Goal: Task Accomplishment & Management: Use online tool/utility

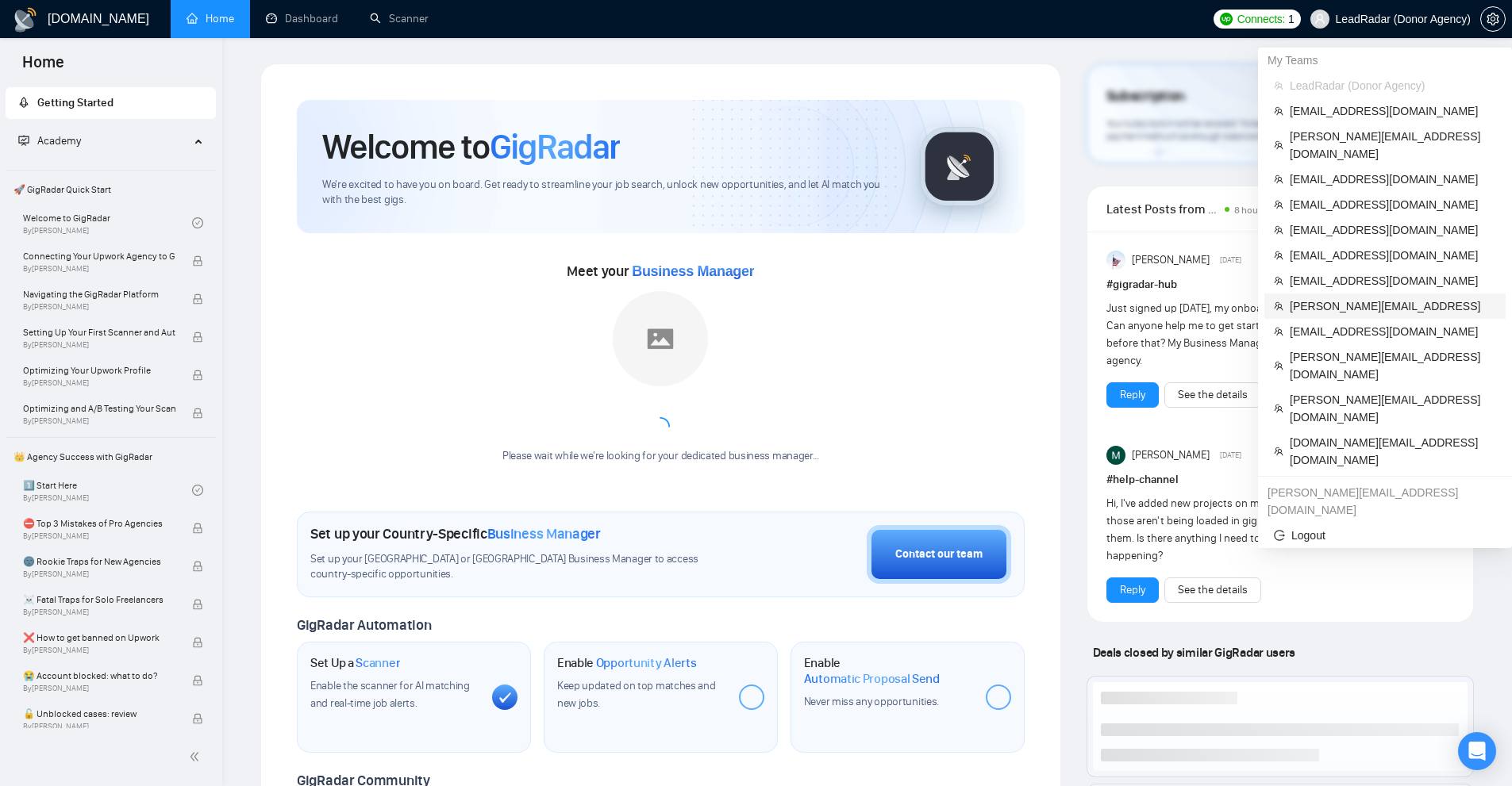
click at [1320, 298] on span "[PERSON_NAME][EMAIL_ADDRESS]" at bounding box center [1393, 307] width 207 height 18
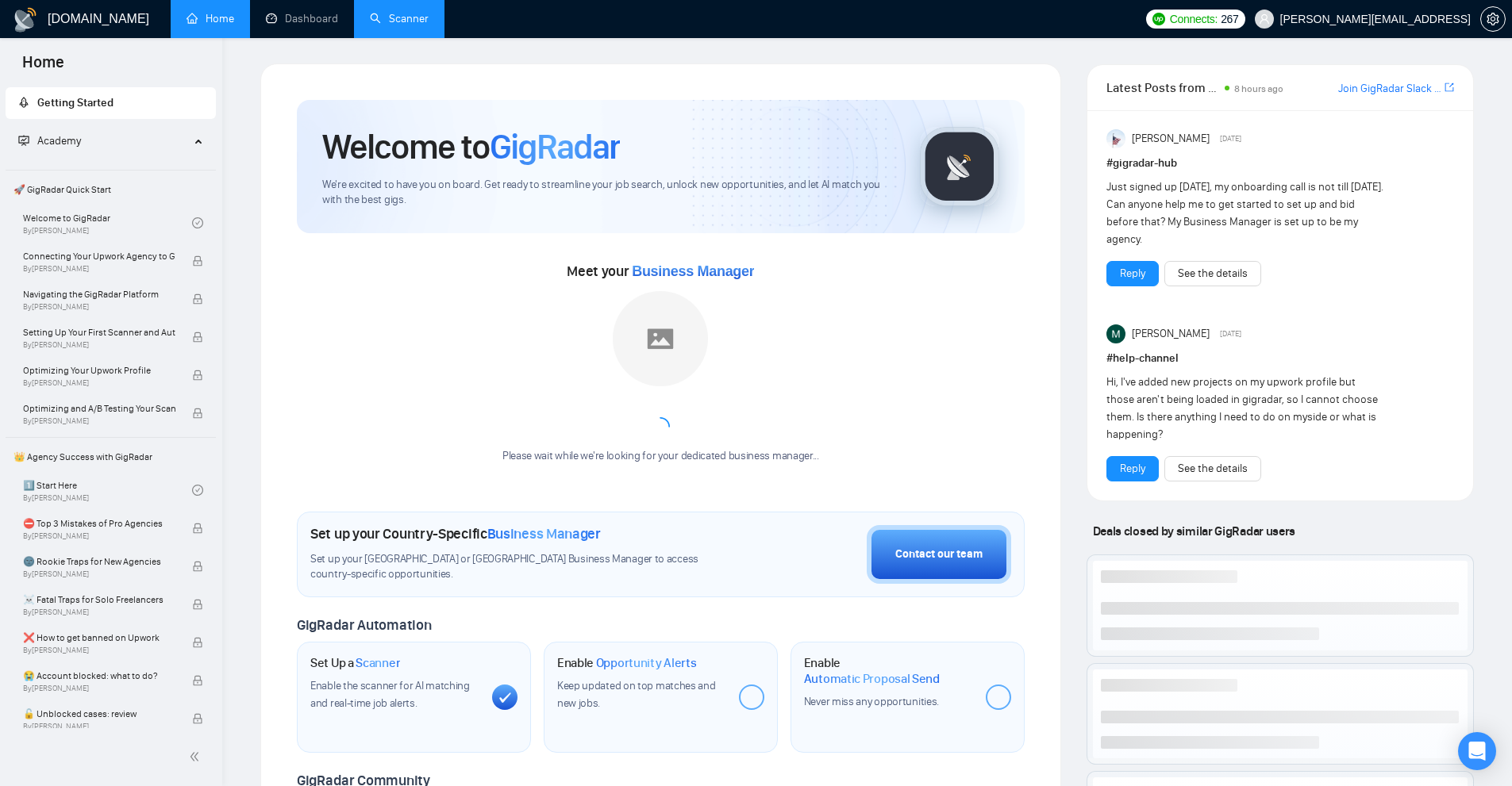
click at [370, 12] on link "Scanner" at bounding box center [399, 18] width 58 height 14
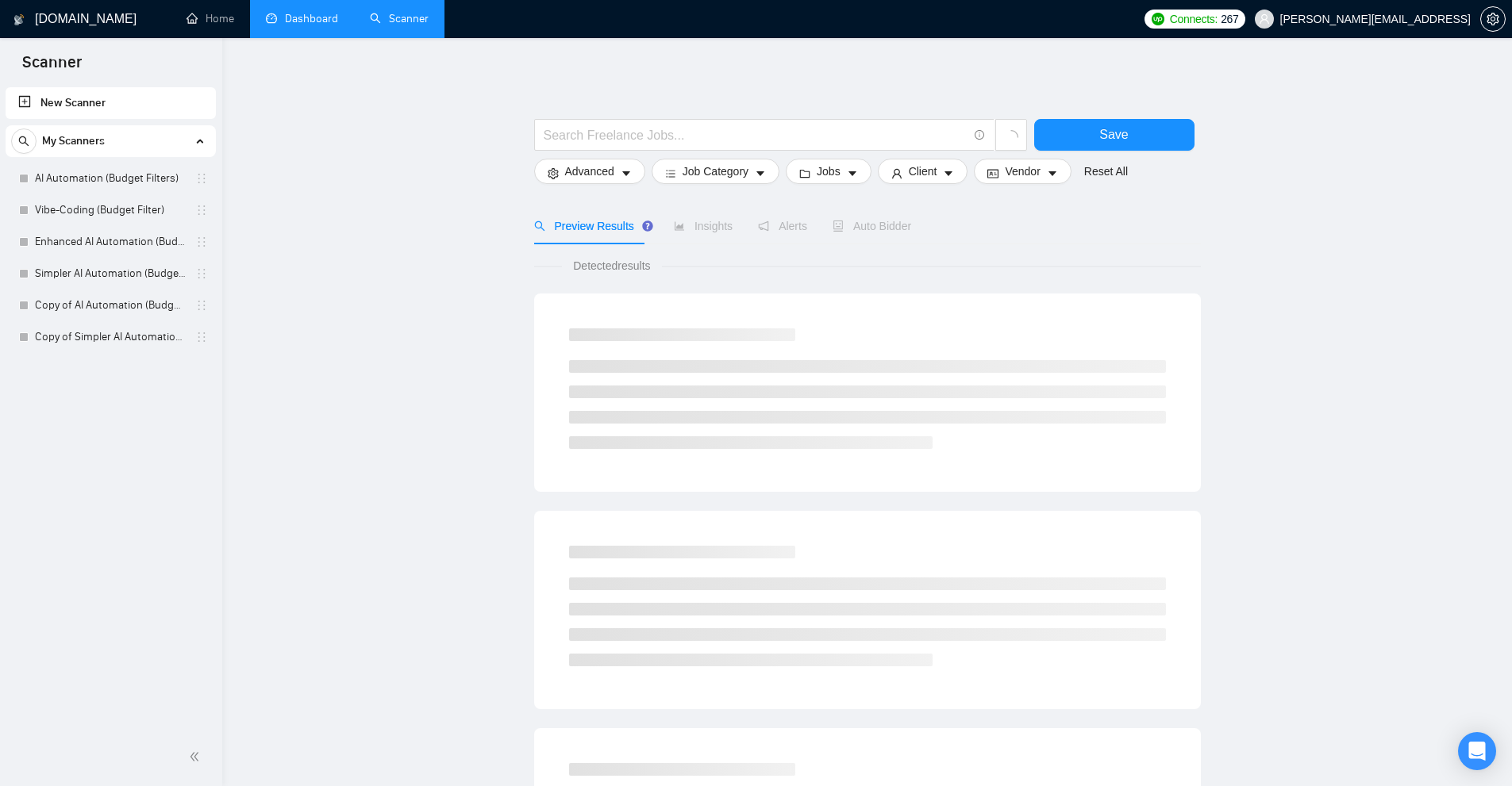
click at [292, 12] on link "Dashboard" at bounding box center [302, 18] width 72 height 14
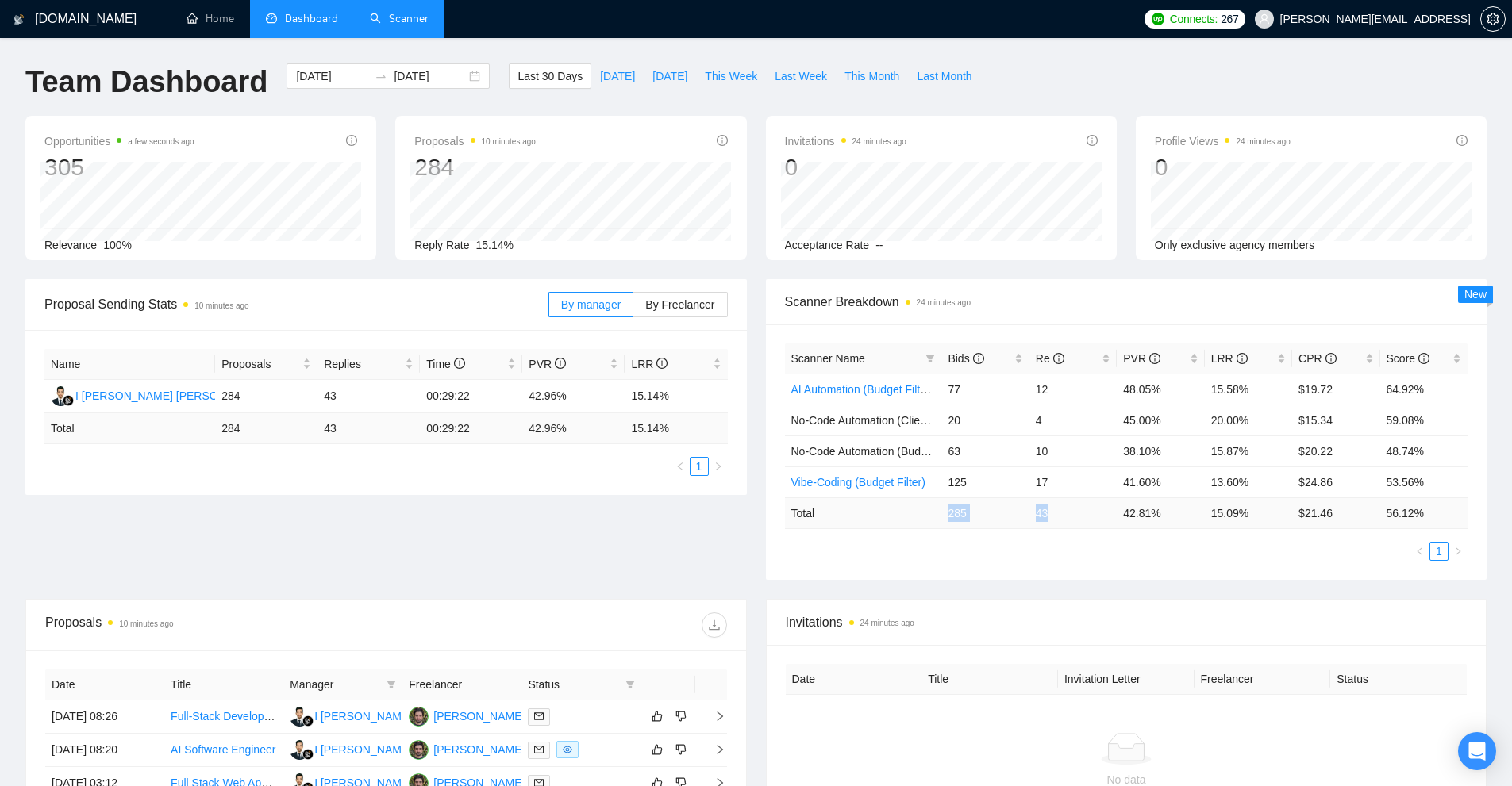
drag, startPoint x: 943, startPoint y: 512, endPoint x: 1072, endPoint y: 517, distance: 129.1
click at [1072, 517] on tr "Total 285 43 42.81 % 15.09 % $ 21.46 56.12 %" at bounding box center [1126, 512] width 683 height 31
click at [1072, 517] on td "43" at bounding box center [1072, 512] width 87 height 31
drag, startPoint x: 1033, startPoint y: 506, endPoint x: 1080, endPoint y: 518, distance: 48.5
click at [1080, 518] on td "43" at bounding box center [1072, 512] width 87 height 31
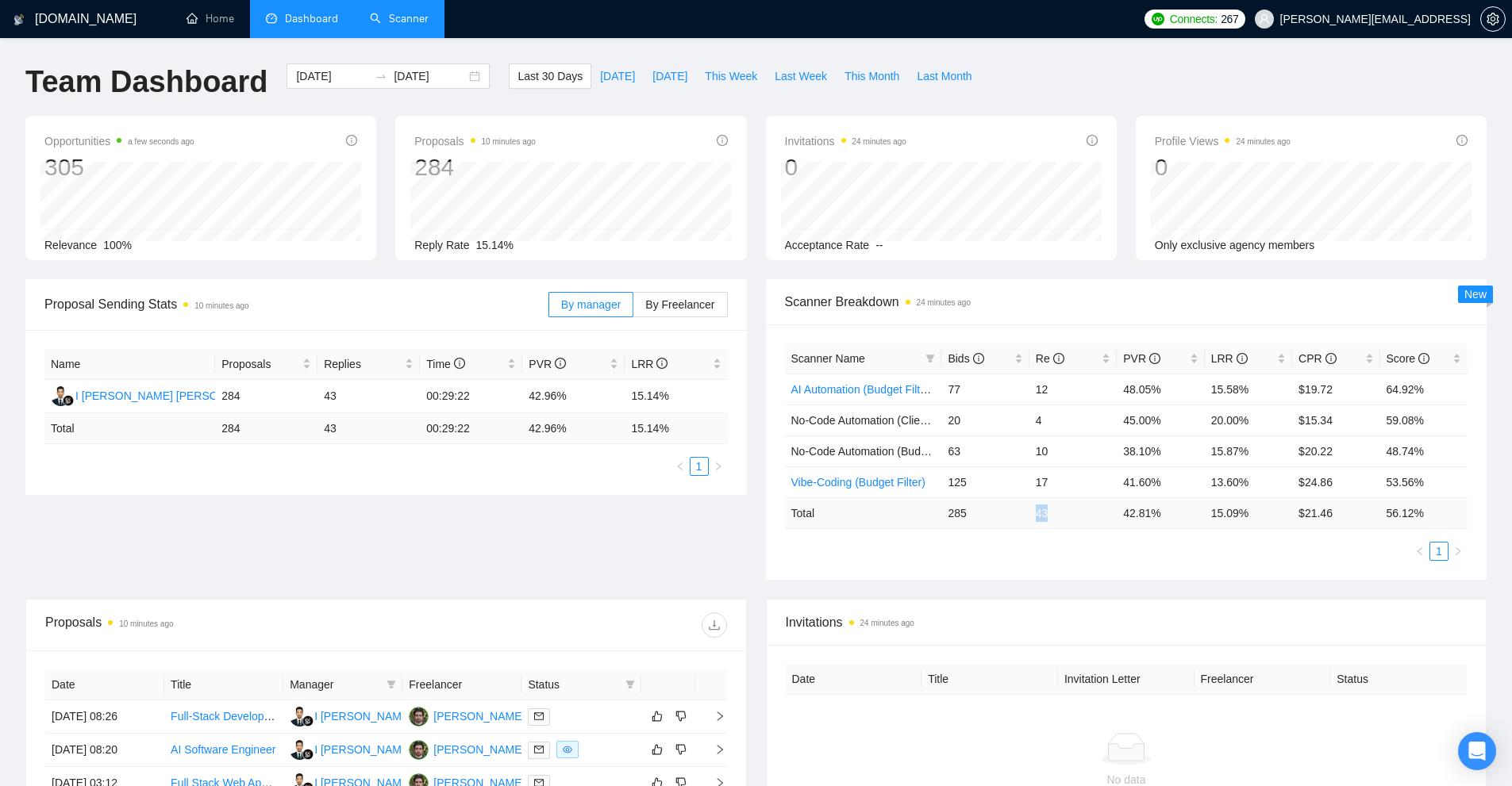
click at [1080, 518] on td "43" at bounding box center [1072, 512] width 87 height 31
drag, startPoint x: 1083, startPoint y: 502, endPoint x: 934, endPoint y: 490, distance: 149.5
click at [926, 491] on table "Scanner Name Bids Re PVR LRR CPR Score AI Automation (Budget Filters) 77 12 48.…" at bounding box center [1126, 436] width 683 height 186
click at [1212, 586] on div "Proposal Sending Stats 10 minutes ago By manager By Freelancer Name Proposals R…" at bounding box center [756, 439] width 1480 height 319
drag, startPoint x: 1188, startPoint y: 476, endPoint x: 1249, endPoint y: 476, distance: 61.0
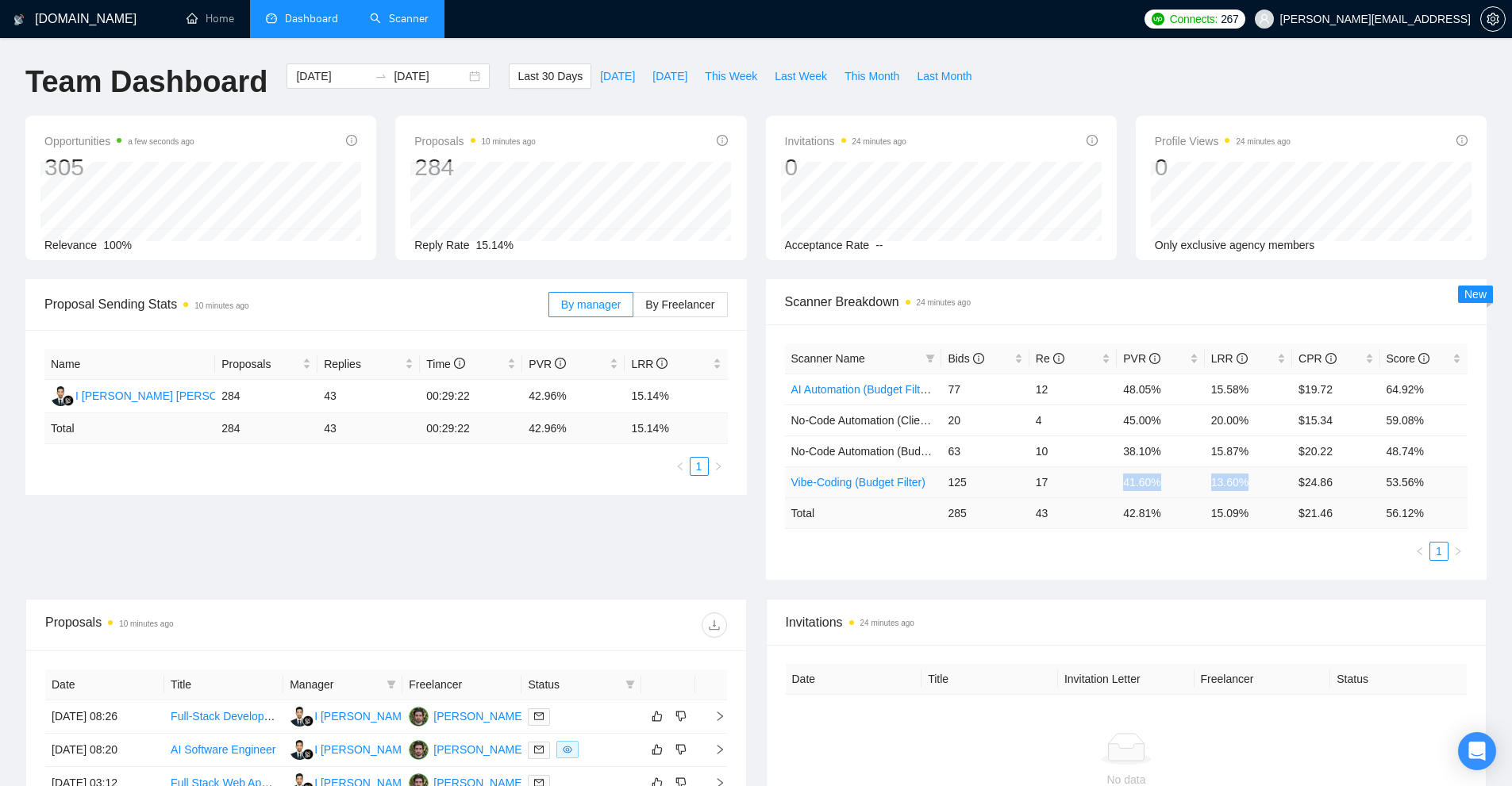
click at [1249, 476] on tr "Vibe-Coding (Budget Filter) 125 17 41.60% 13.60% $24.86 53.56%" at bounding box center [1126, 482] width 683 height 31
click at [1249, 476] on td "13.60%" at bounding box center [1249, 482] width 87 height 31
drag, startPoint x: 1249, startPoint y: 476, endPoint x: 1120, endPoint y: 483, distance: 129.2
click at [1120, 483] on tr "Vibe-Coding (Budget Filter) 125 17 41.60% 13.60% $24.86 53.56%" at bounding box center [1126, 482] width 683 height 31
click at [1120, 483] on td "41.60%" at bounding box center [1160, 482] width 87 height 31
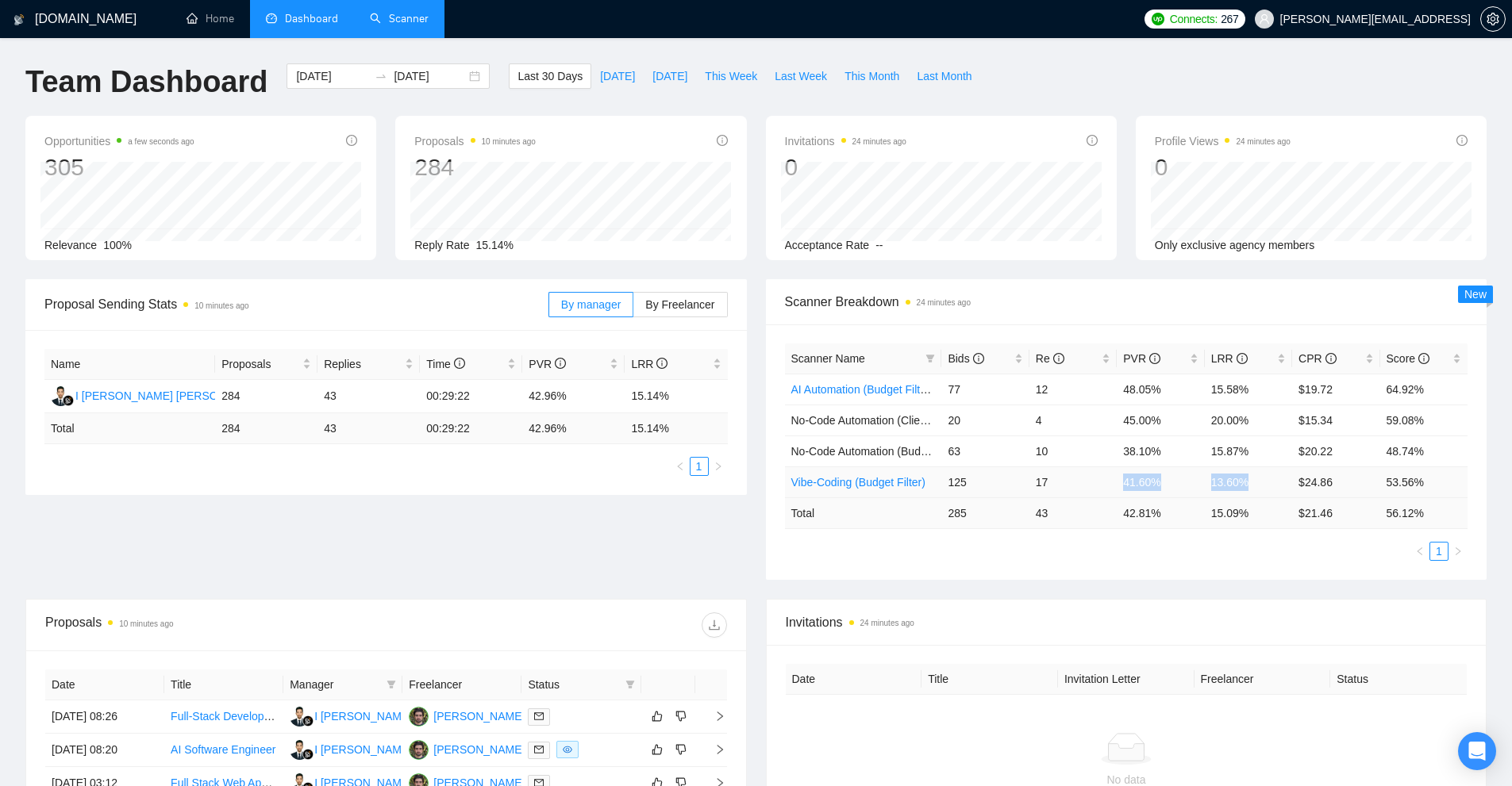
drag, startPoint x: 1120, startPoint y: 483, endPoint x: 1259, endPoint y: 489, distance: 139.1
click at [1259, 489] on tr "Vibe-Coding (Budget Filter) 125 17 41.60% 13.60% $24.86 53.56%" at bounding box center [1126, 482] width 683 height 31
click at [1259, 489] on td "13.60%" at bounding box center [1249, 482] width 87 height 31
drag, startPoint x: 1259, startPoint y: 489, endPoint x: 1096, endPoint y: 493, distance: 163.0
click at [1096, 493] on tr "Vibe-Coding (Budget Filter) 125 17 41.60% 13.60% $24.86 53.56%" at bounding box center [1126, 482] width 683 height 31
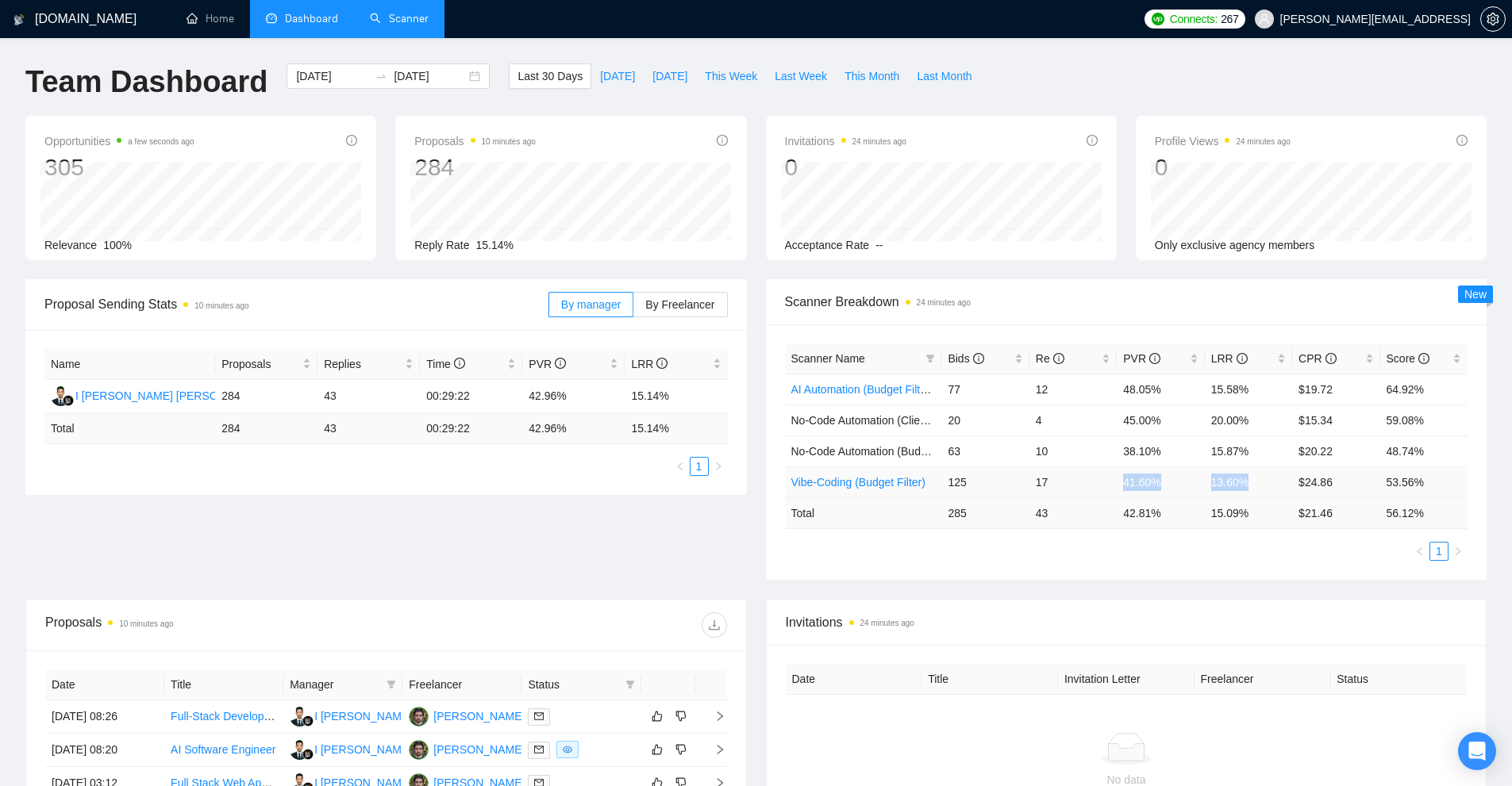
click at [1096, 493] on td "17" at bounding box center [1072, 482] width 87 height 31
drag, startPoint x: 948, startPoint y: 487, endPoint x: 1409, endPoint y: 493, distance: 461.0
click at [1409, 493] on tr "Vibe-Coding (Budget Filter) 125 17 41.60% 13.60% $24.86 53.56%" at bounding box center [1126, 482] width 683 height 31
click at [1409, 493] on td "53.56%" at bounding box center [1424, 482] width 87 height 31
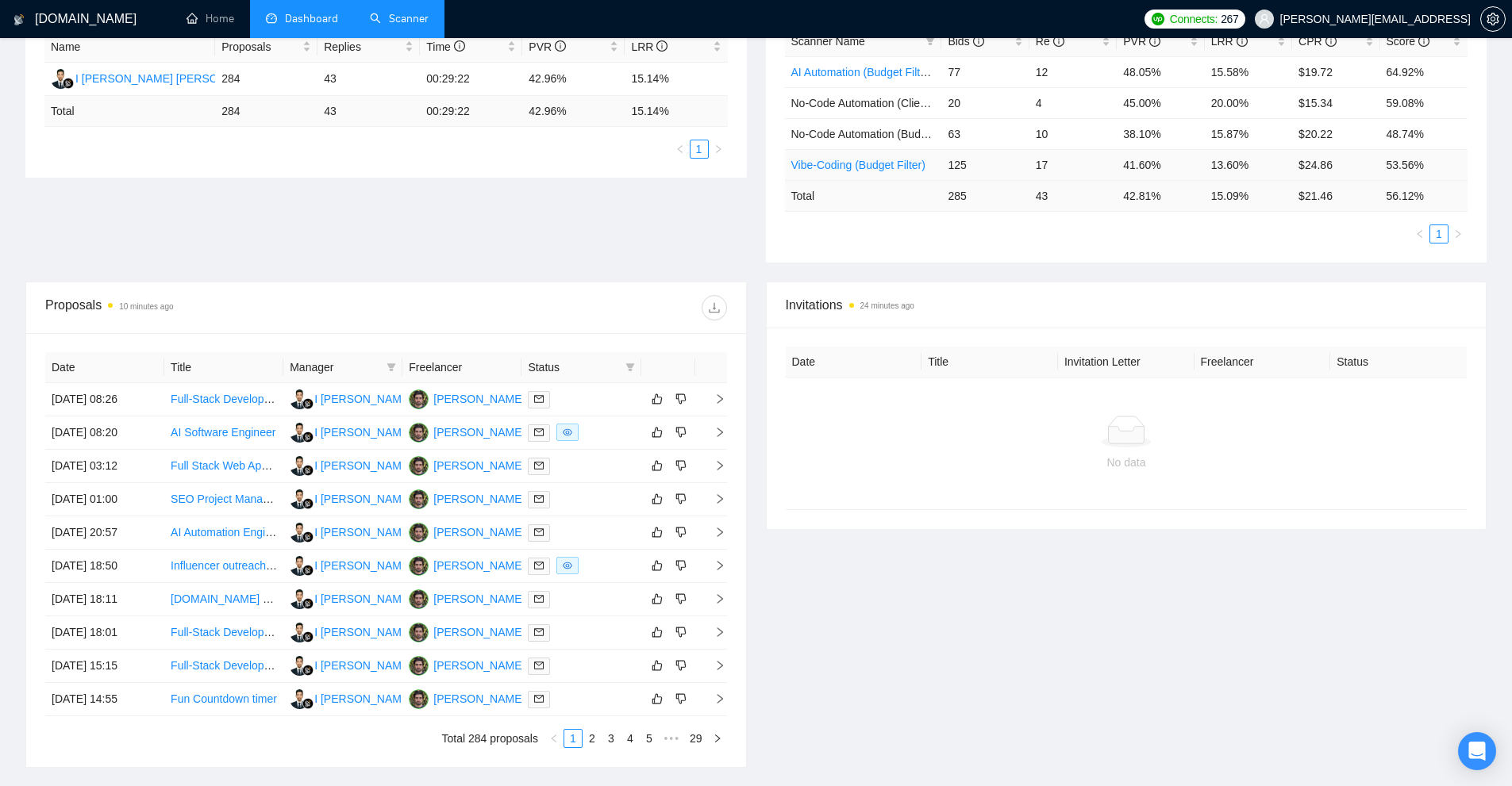
scroll to position [397, 0]
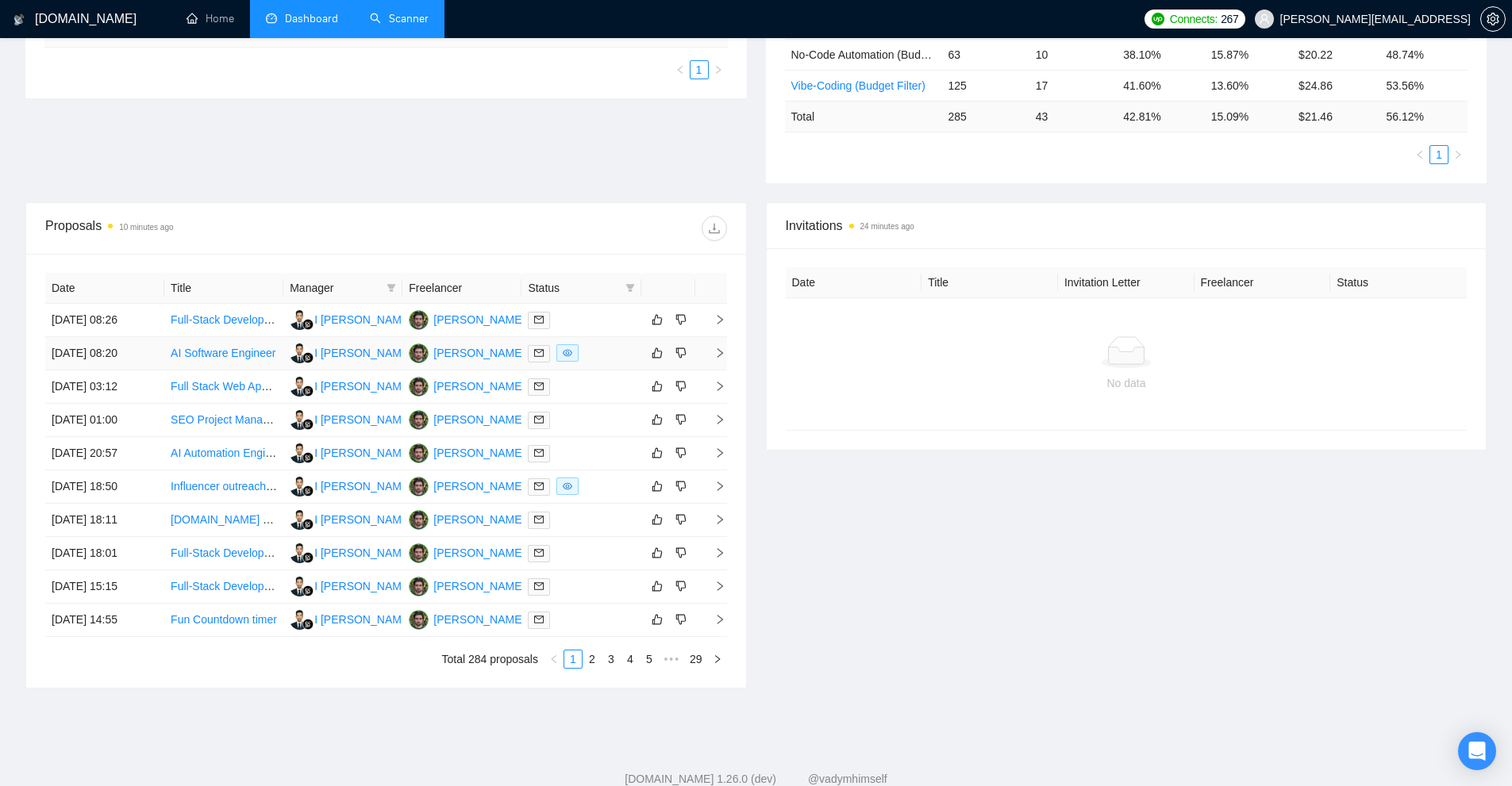
click at [605, 359] on div at bounding box center [581, 353] width 107 height 18
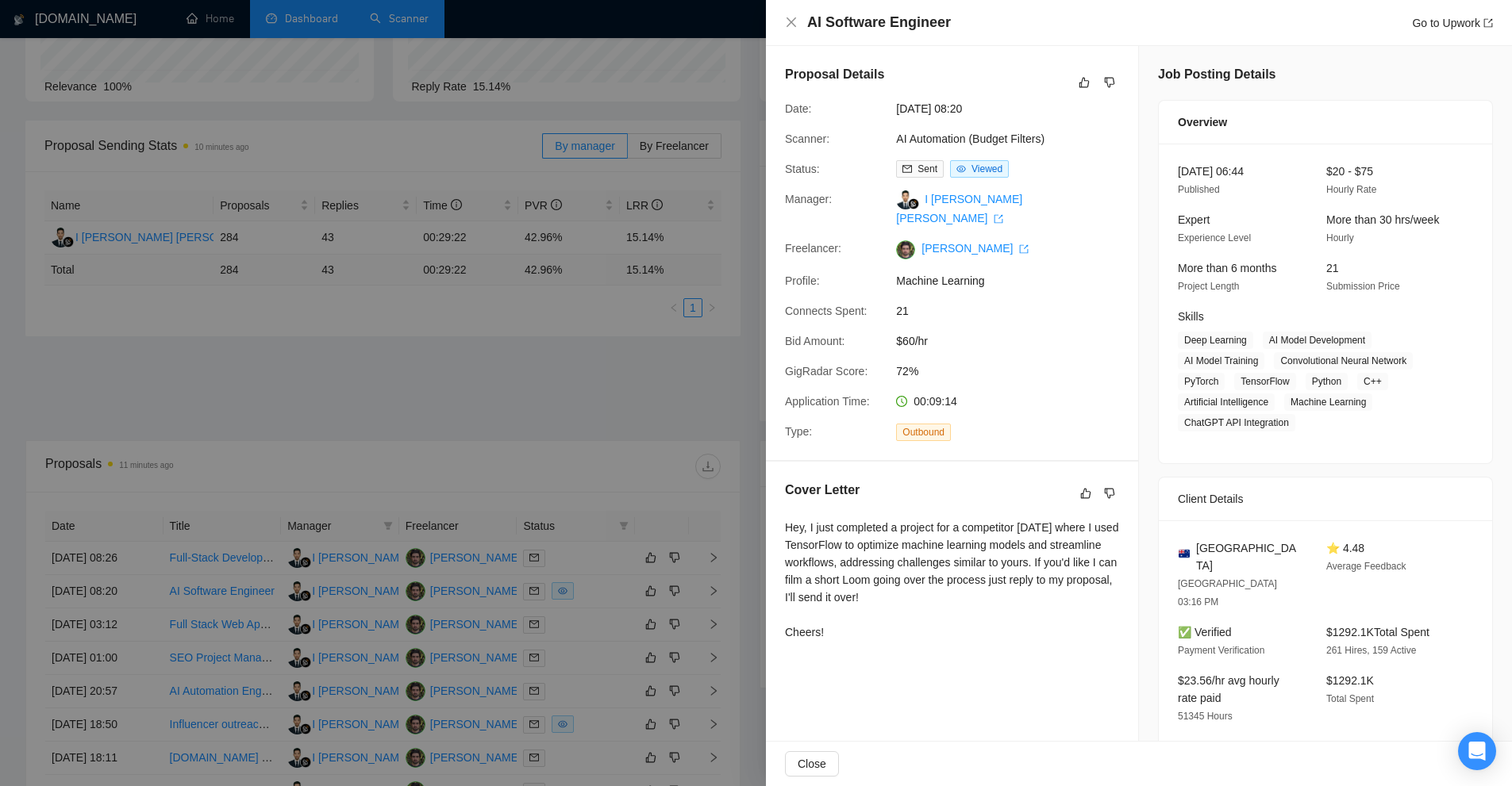
scroll to position [0, 0]
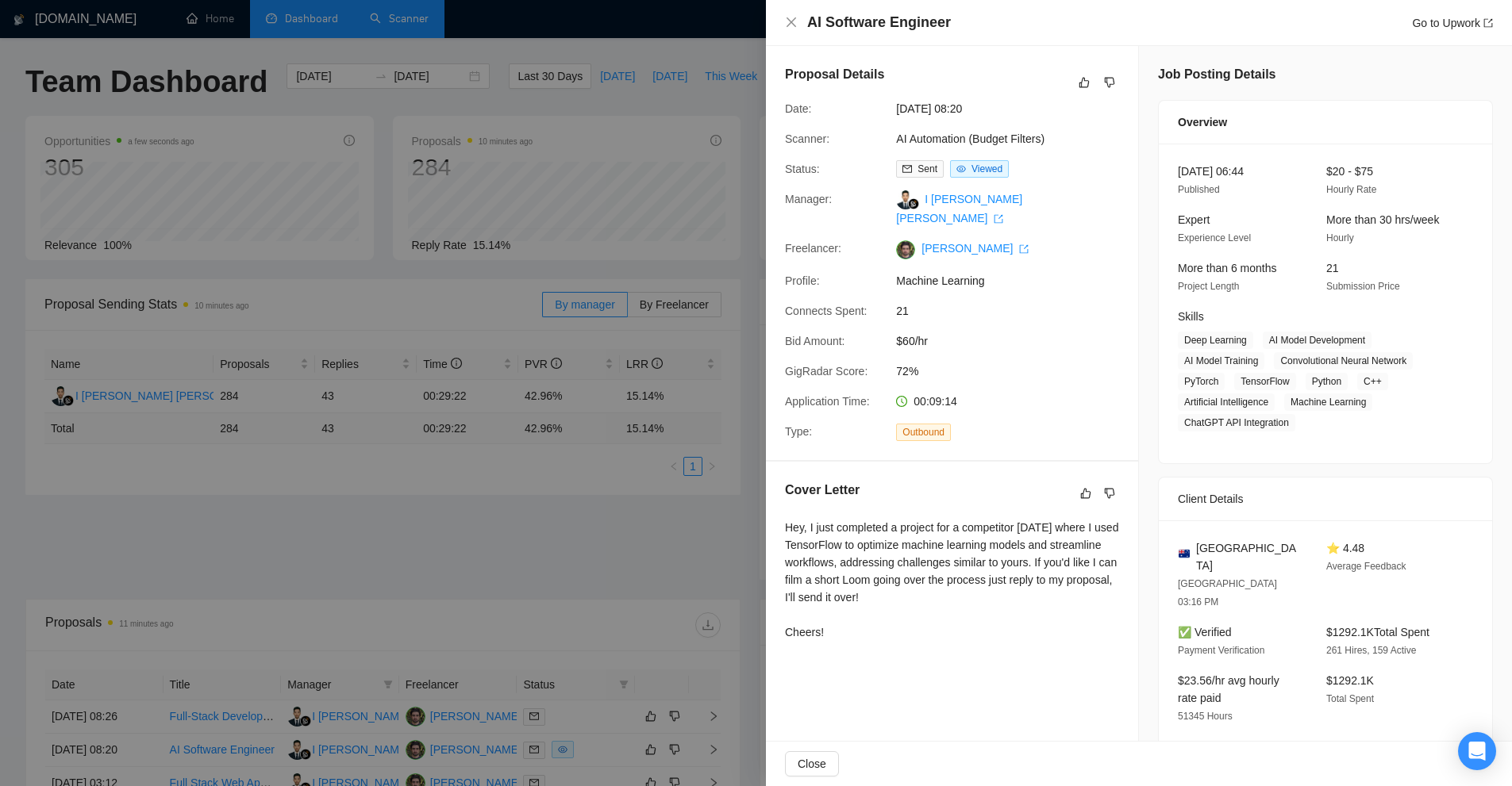
click at [634, 391] on div at bounding box center [756, 393] width 1512 height 786
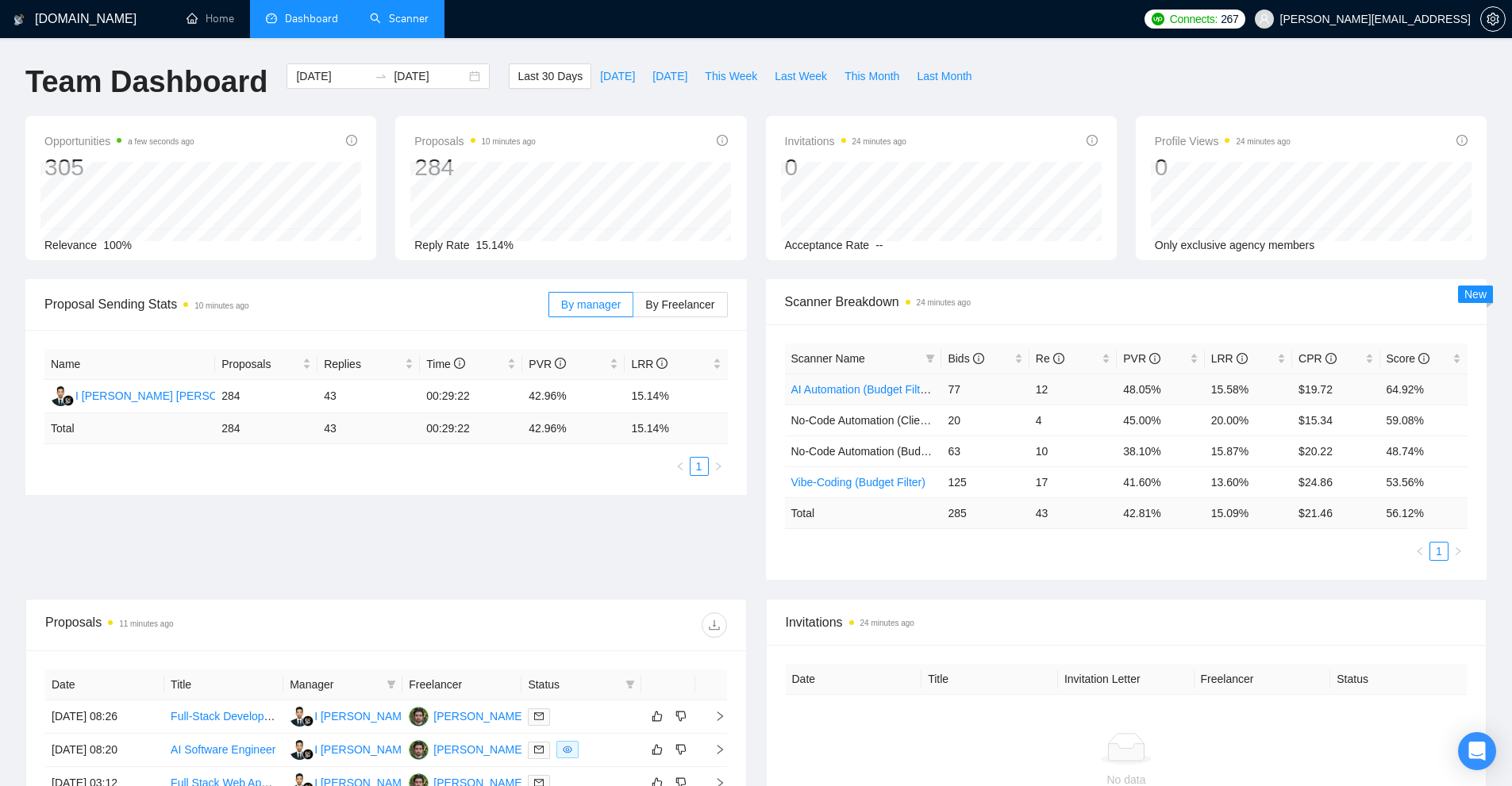
click at [910, 388] on link "AI Automation (Budget Filters)" at bounding box center [865, 390] width 148 height 13
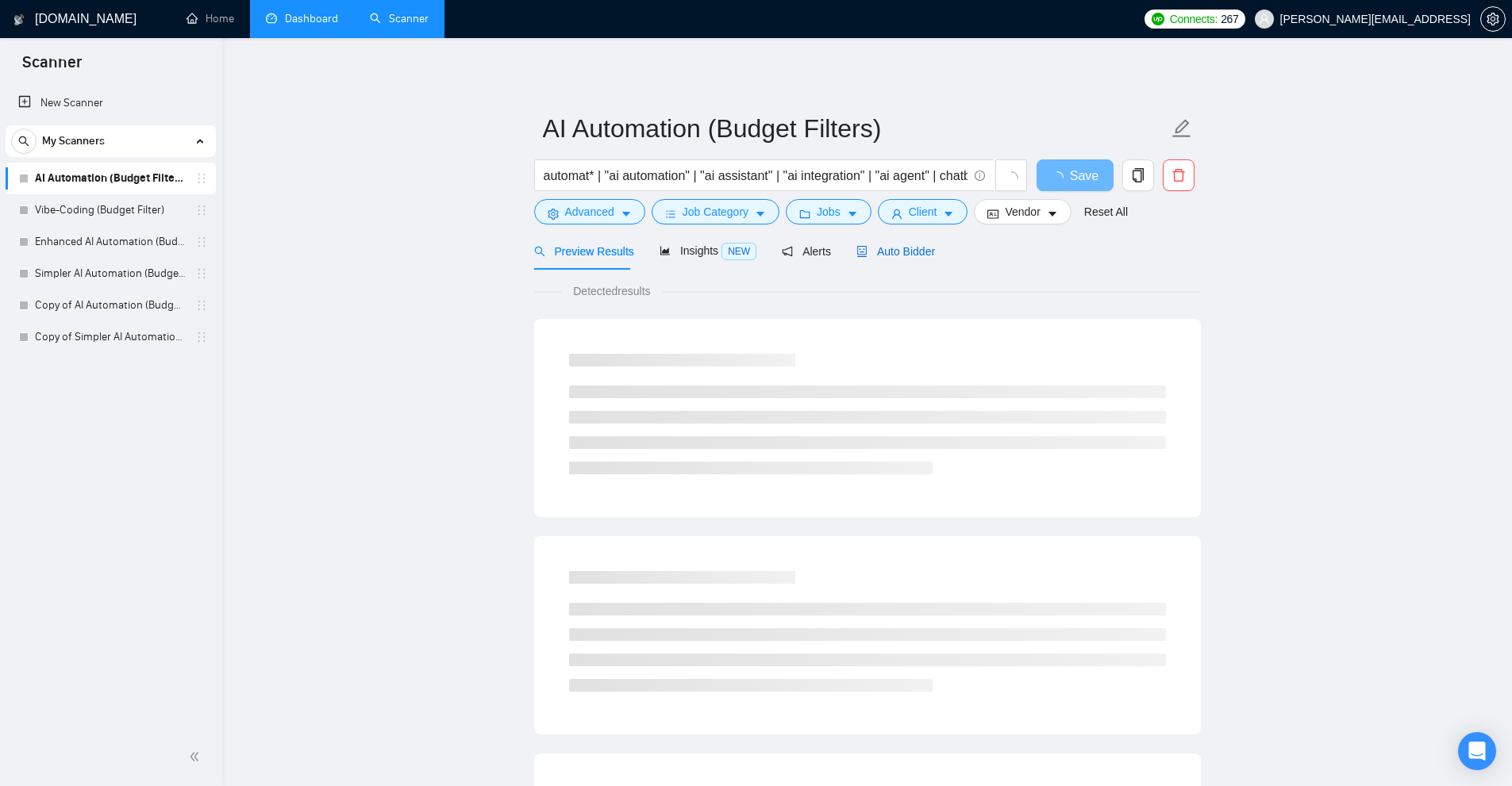
click at [880, 257] on span "Auto Bidder" at bounding box center [895, 251] width 78 height 13
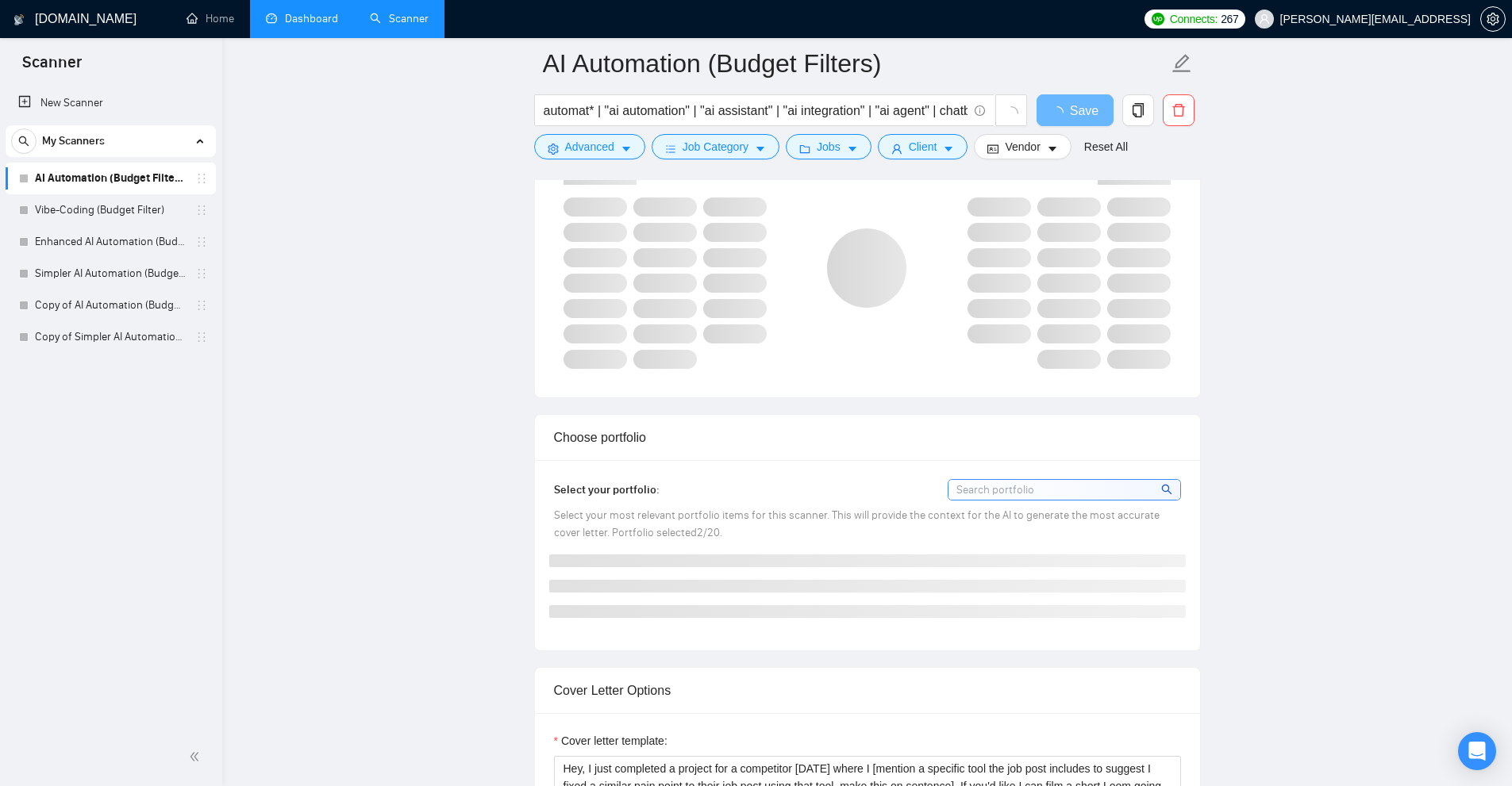
scroll to position [1586, 0]
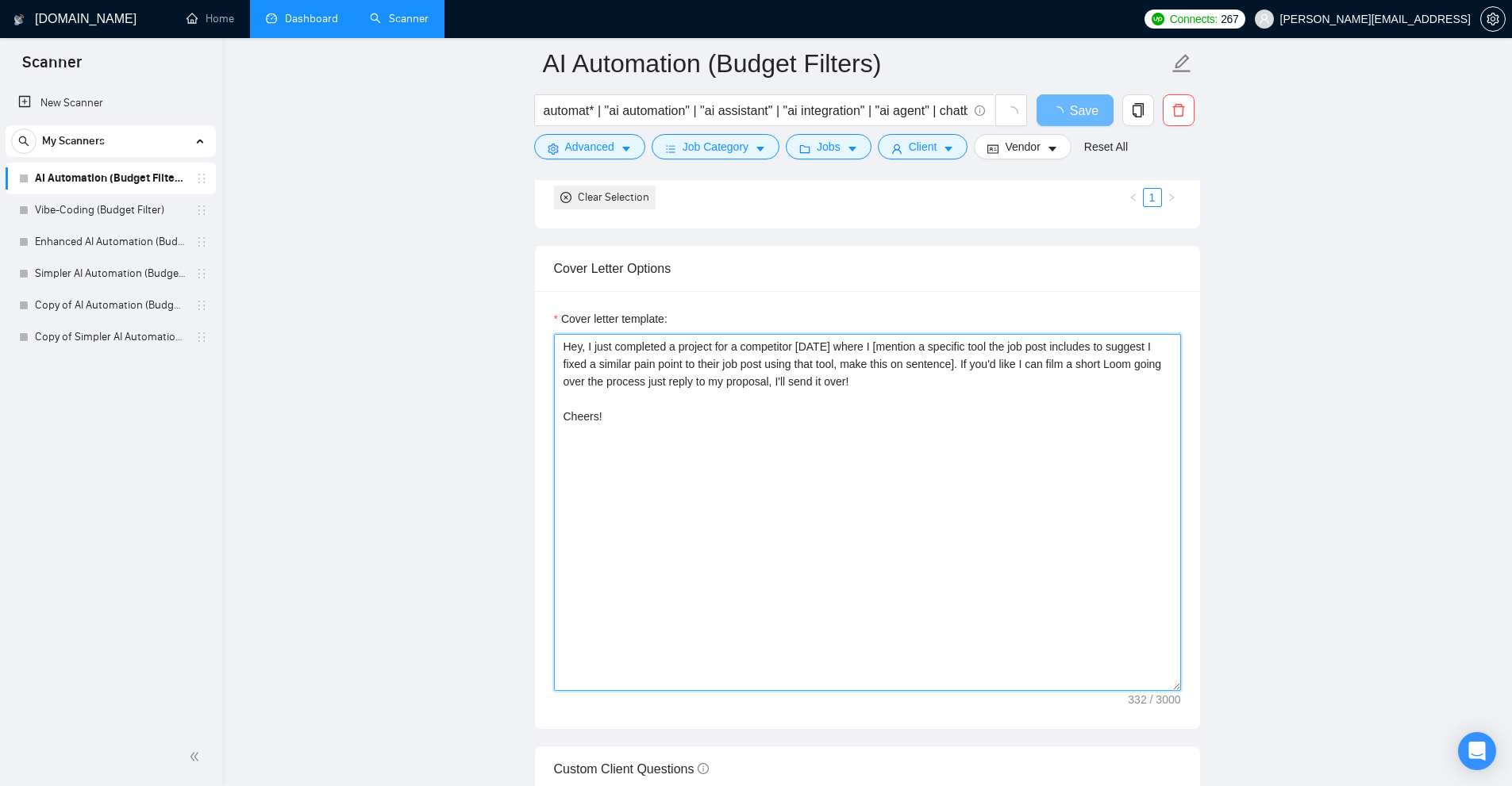
click at [818, 427] on textarea "Hey, I just completed a project for a competitor [DATE] where I [mention a spec…" at bounding box center [867, 512] width 627 height 357
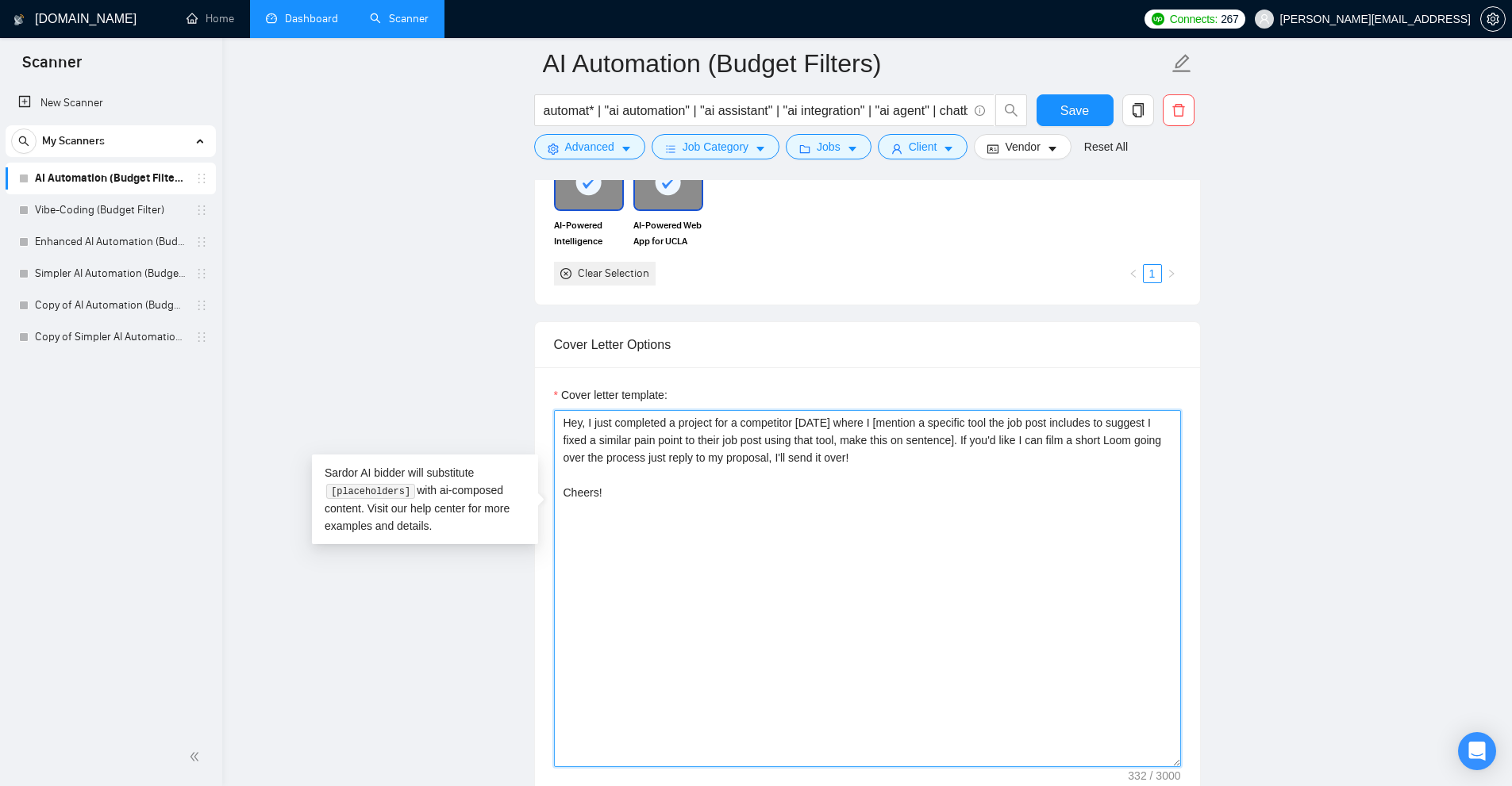
click at [793, 562] on textarea "Hey, I just completed a project for a competitor [DATE] where I [mention a spec…" at bounding box center [867, 588] width 627 height 357
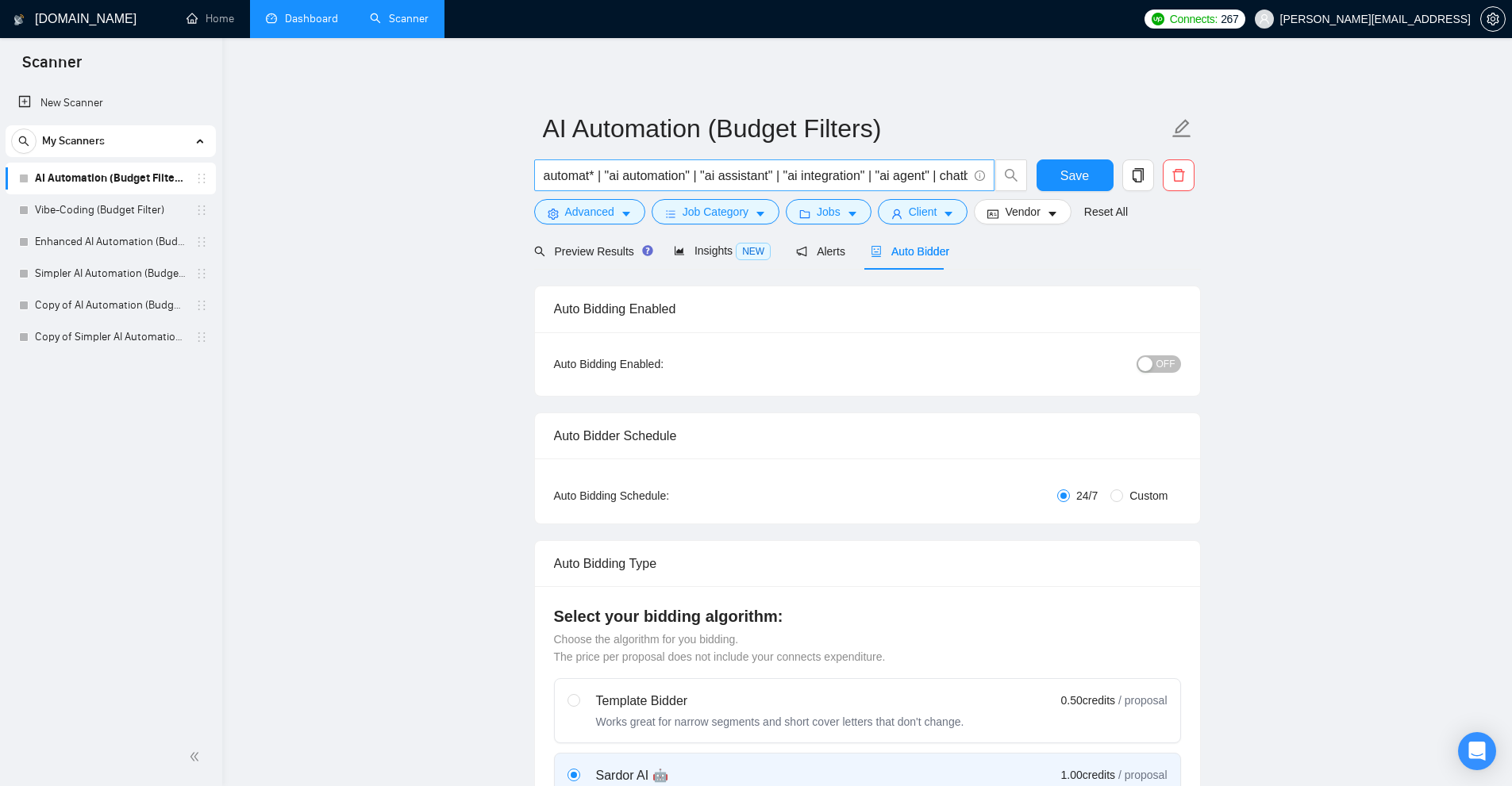
scroll to position [0, 247]
click at [272, 19] on link "Dashboard" at bounding box center [302, 18] width 72 height 14
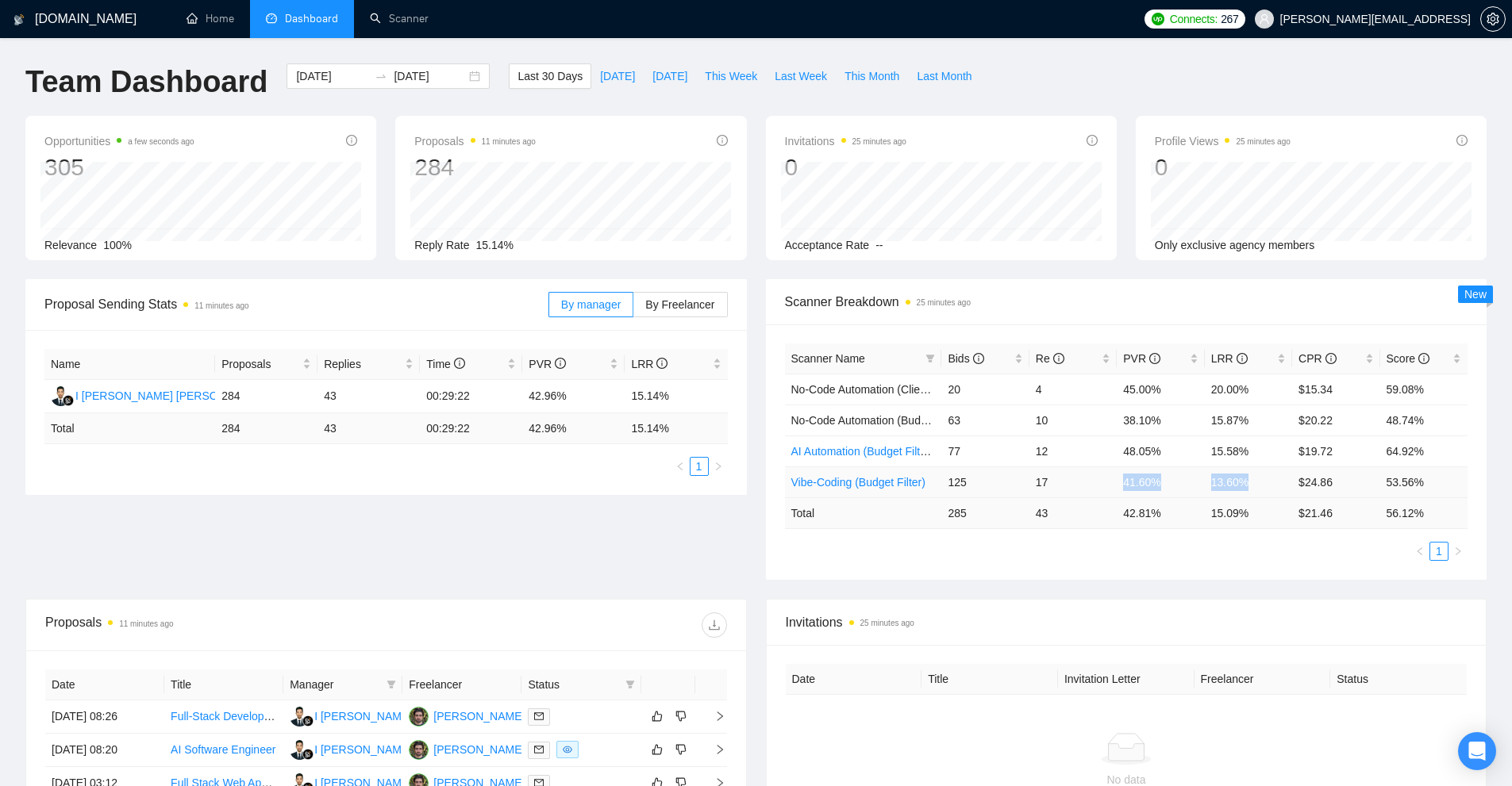
drag, startPoint x: 1153, startPoint y: 481, endPoint x: 1256, endPoint y: 490, distance: 103.4
click at [1256, 490] on tr "Vibe-Coding (Budget Filter) 125 17 41.60% 13.60% $24.86 53.56%" at bounding box center [1126, 482] width 683 height 31
drag, startPoint x: 1257, startPoint y: 455, endPoint x: 1115, endPoint y: 450, distance: 142.1
click at [1115, 450] on tr "AI Automation (Budget Filters) 77 12 48.05% 15.58% $19.72 64.92%" at bounding box center [1126, 451] width 683 height 31
drag, startPoint x: 1139, startPoint y: 411, endPoint x: 1261, endPoint y: 419, distance: 122.3
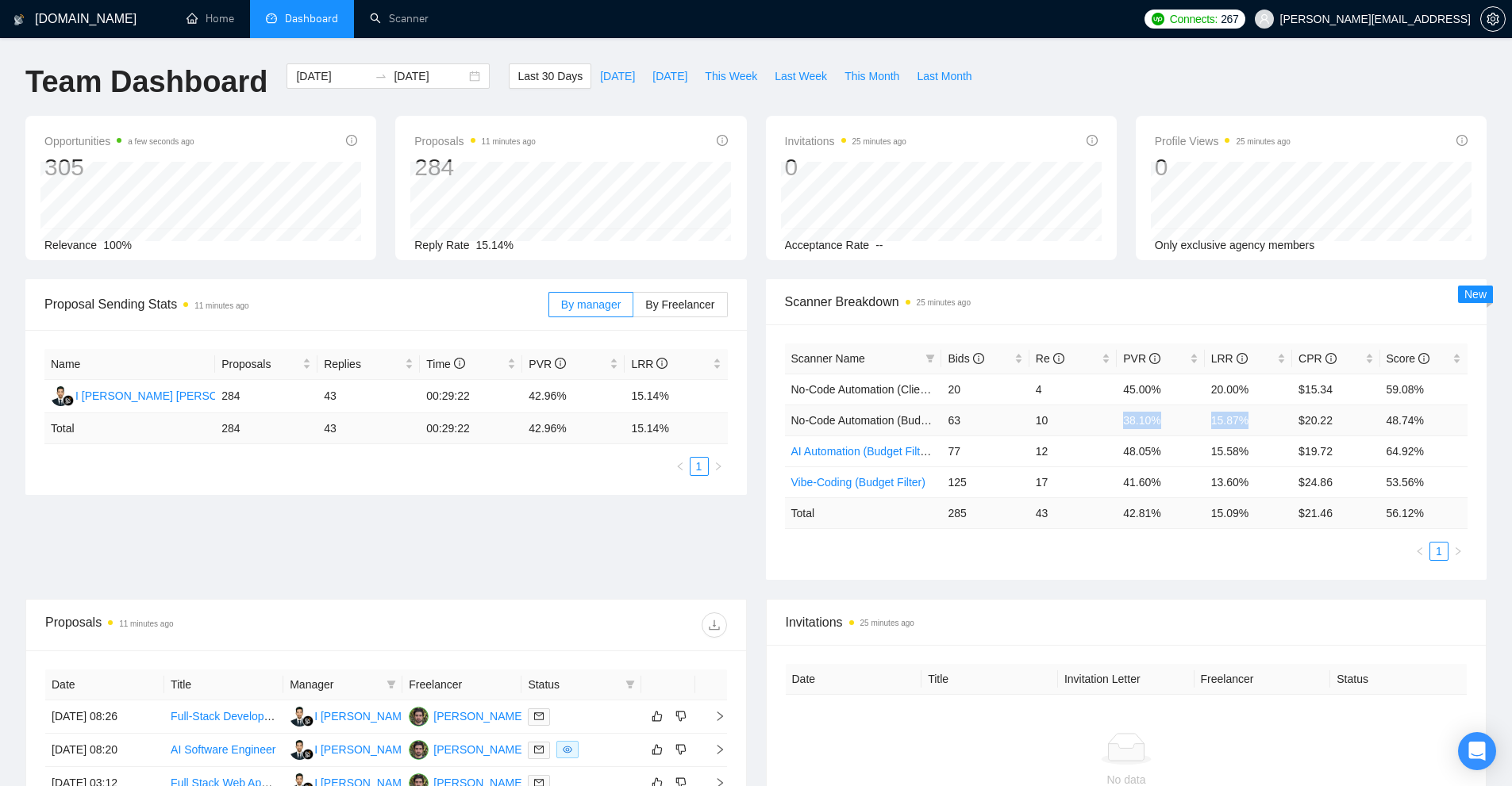
click at [1261, 419] on tr "No-Code Automation (Budget-Filters) 63 10 38.10% 15.87% $20.22 48.74%" at bounding box center [1126, 419] width 683 height 31
drag, startPoint x: 1254, startPoint y: 391, endPoint x: 1116, endPoint y: 386, distance: 138.1
click at [1116, 386] on tr "No-Code Automation (Client-Filters) 20 4 45.00% 20.00% $15.34 59.08%" at bounding box center [1126, 389] width 683 height 31
click at [1106, 428] on td "10" at bounding box center [1072, 419] width 87 height 31
